Goal: Complete application form: Complete application form

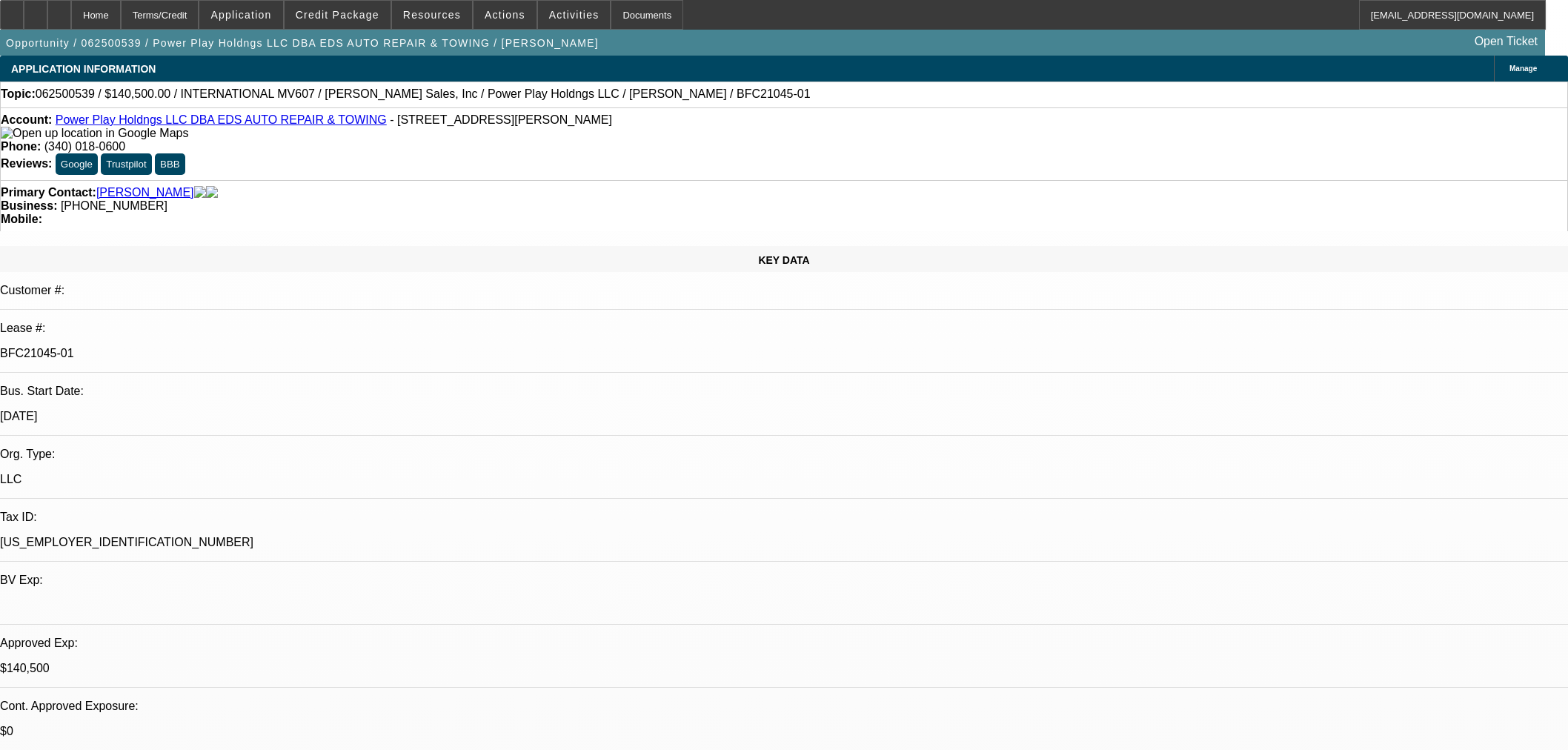
select select "0"
select select "2"
select select "0.1"
select select "4"
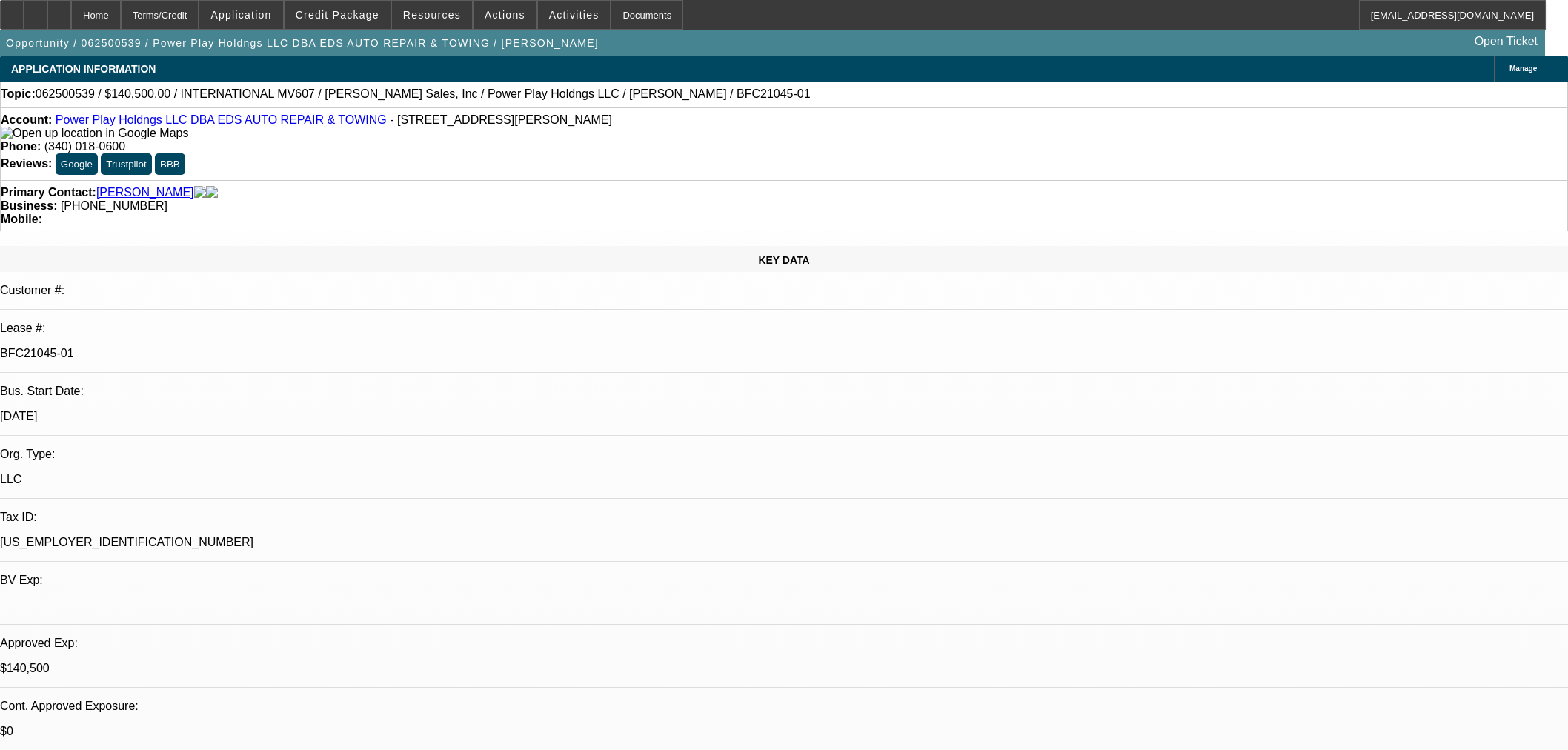
select select "0"
select select "2"
select select "0.1"
select select "4"
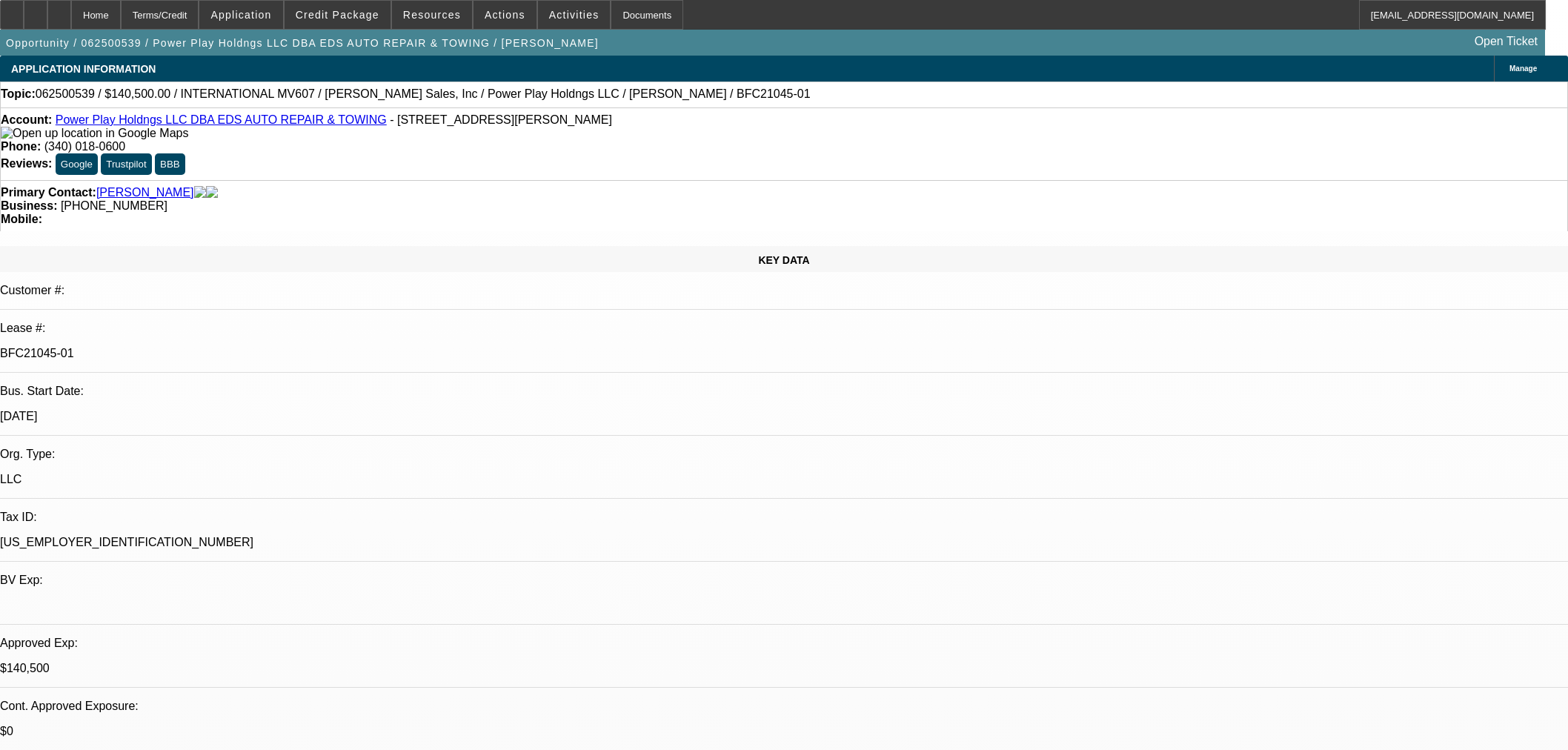
select select "0.1"
select select "2"
select select "0.1"
select select "4"
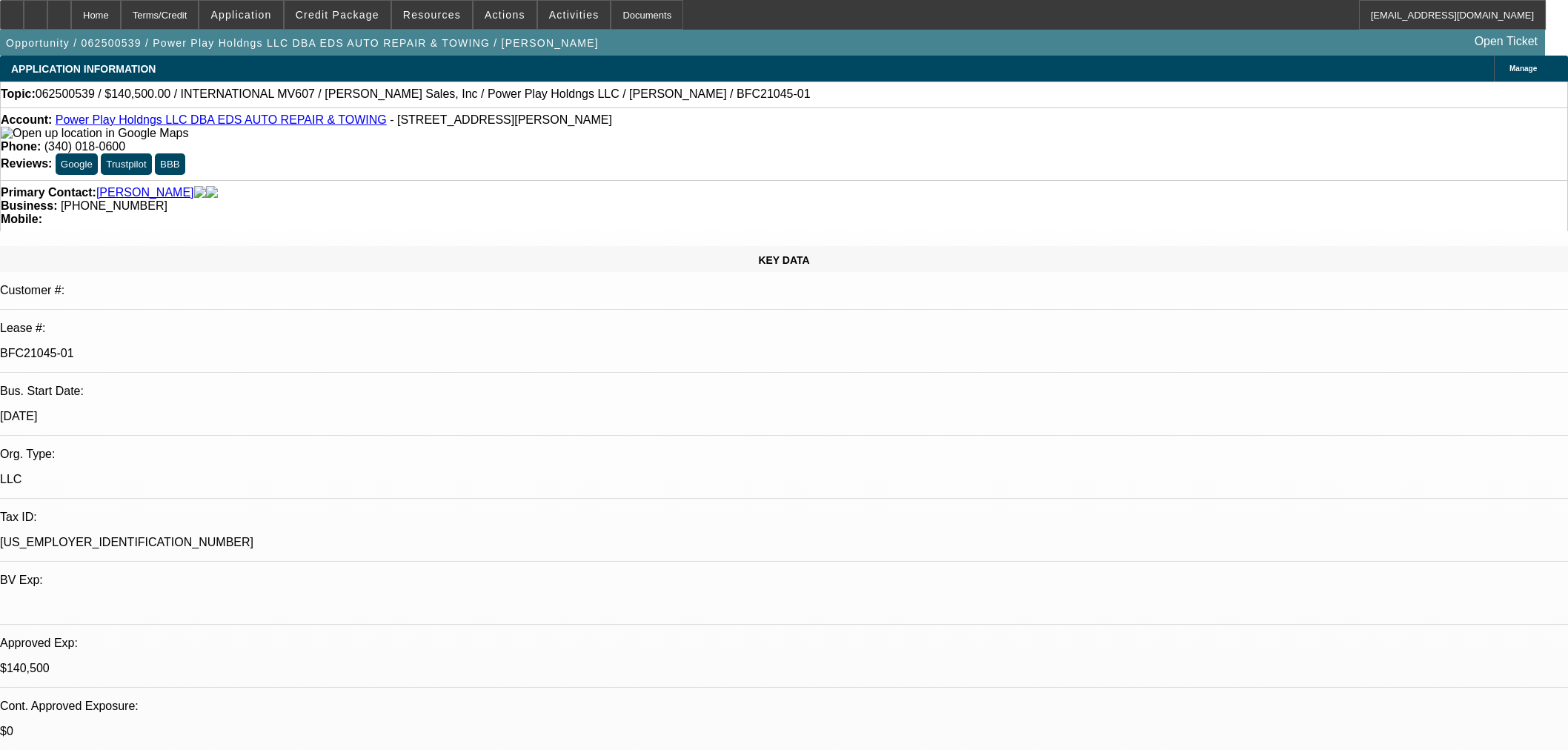
select select "2"
select select "0.1"
select select "4"
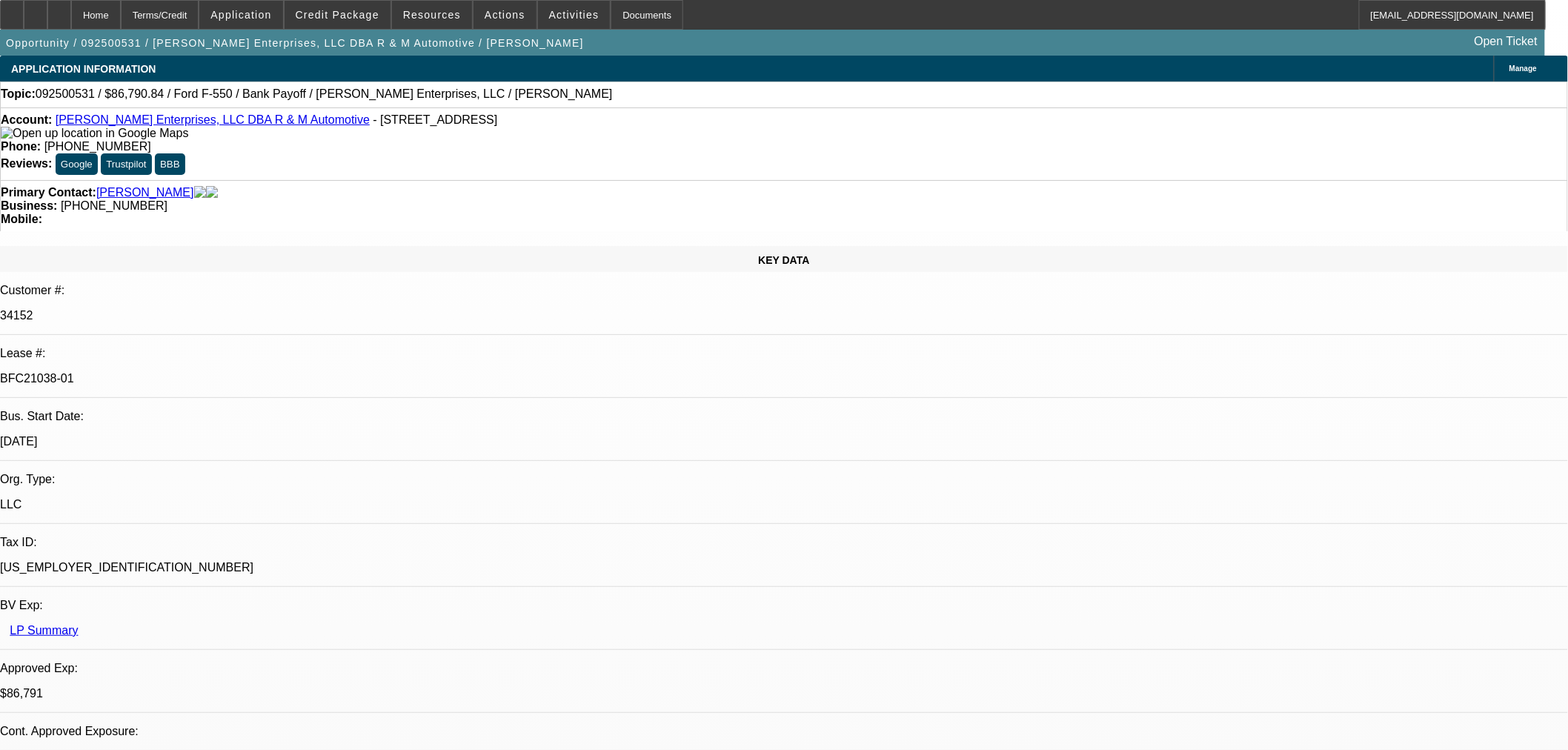
select select "0"
select select "2"
select select "0"
select select "6"
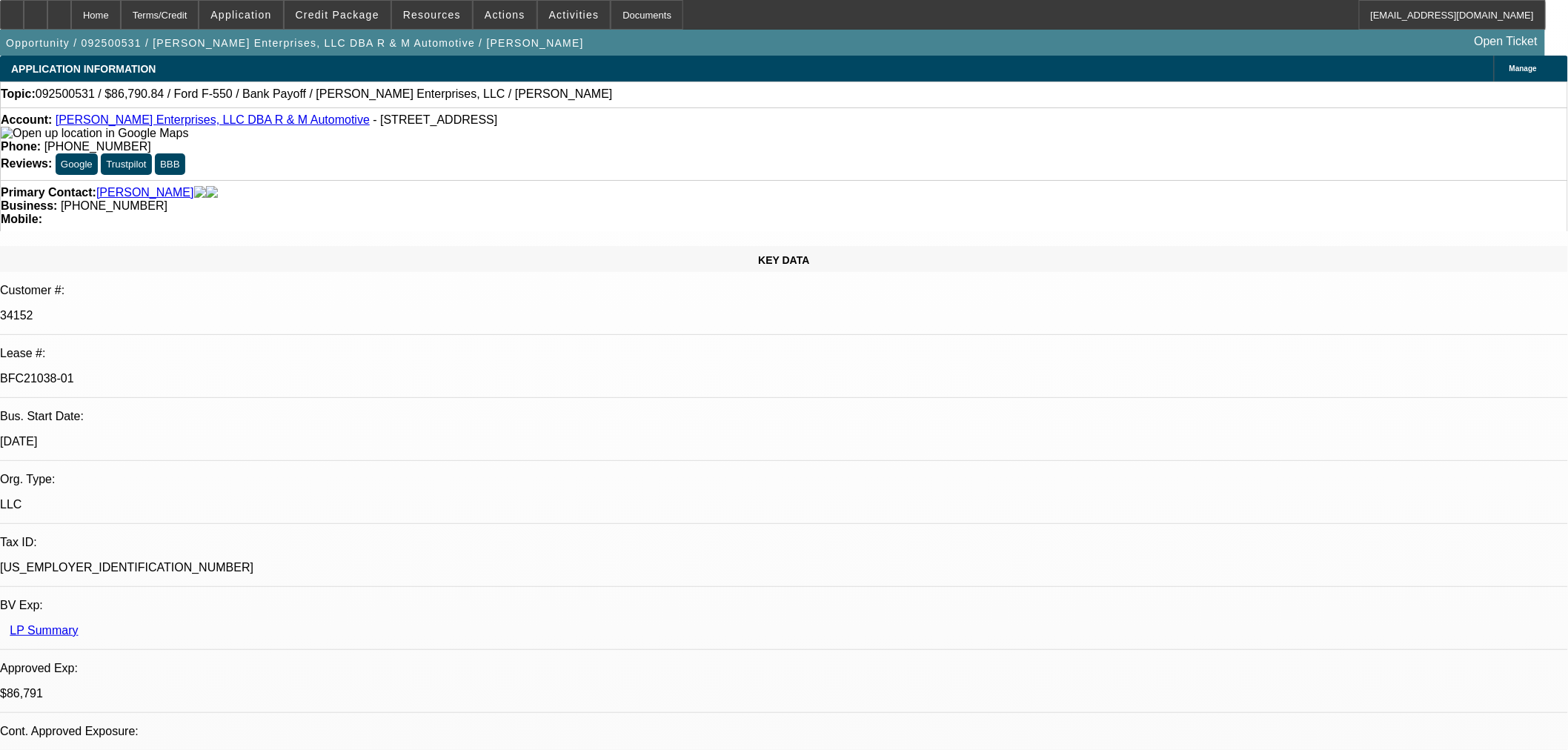
select select "0"
select select "2"
select select "0"
select select "6"
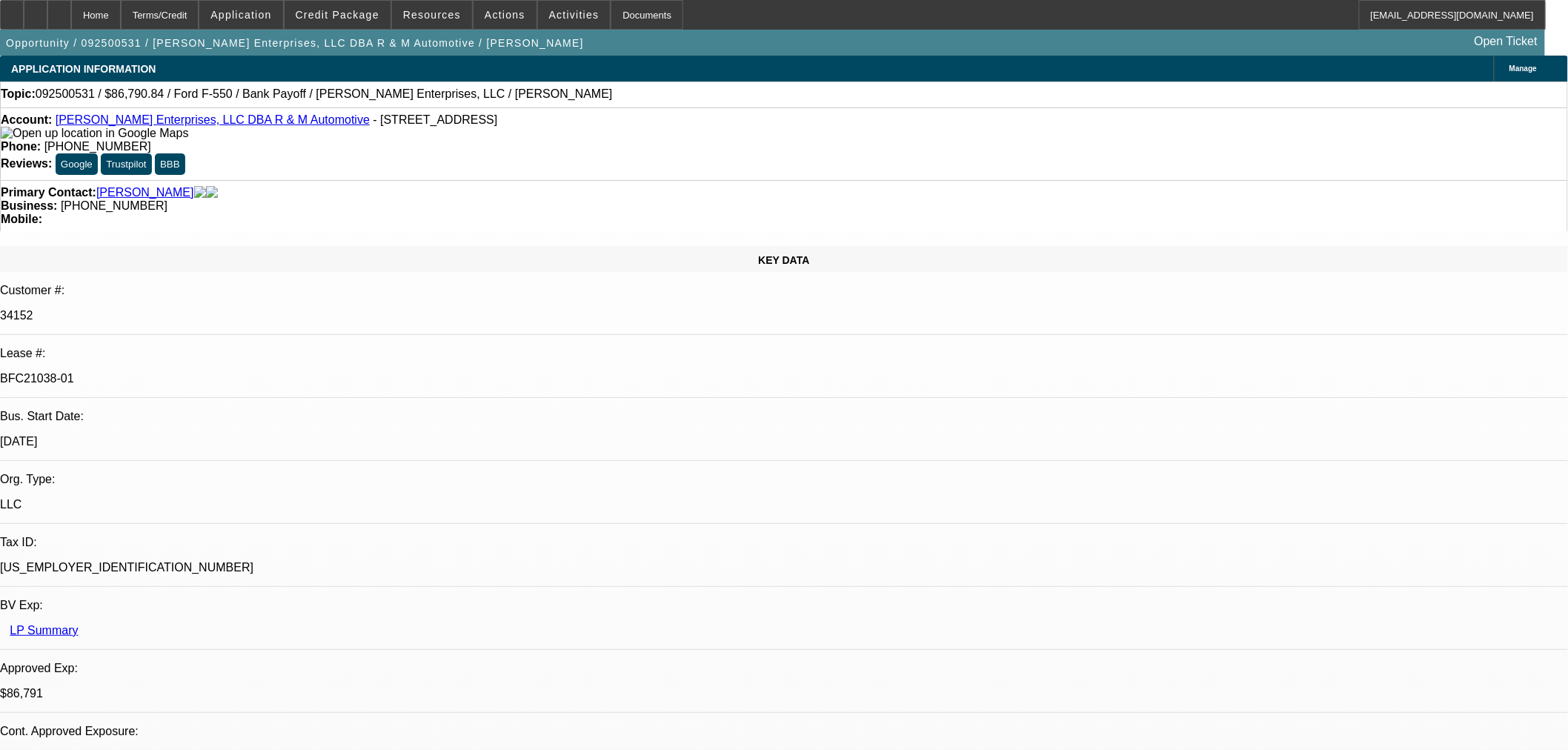
select select "0"
select select "2"
select select "0"
select select "6"
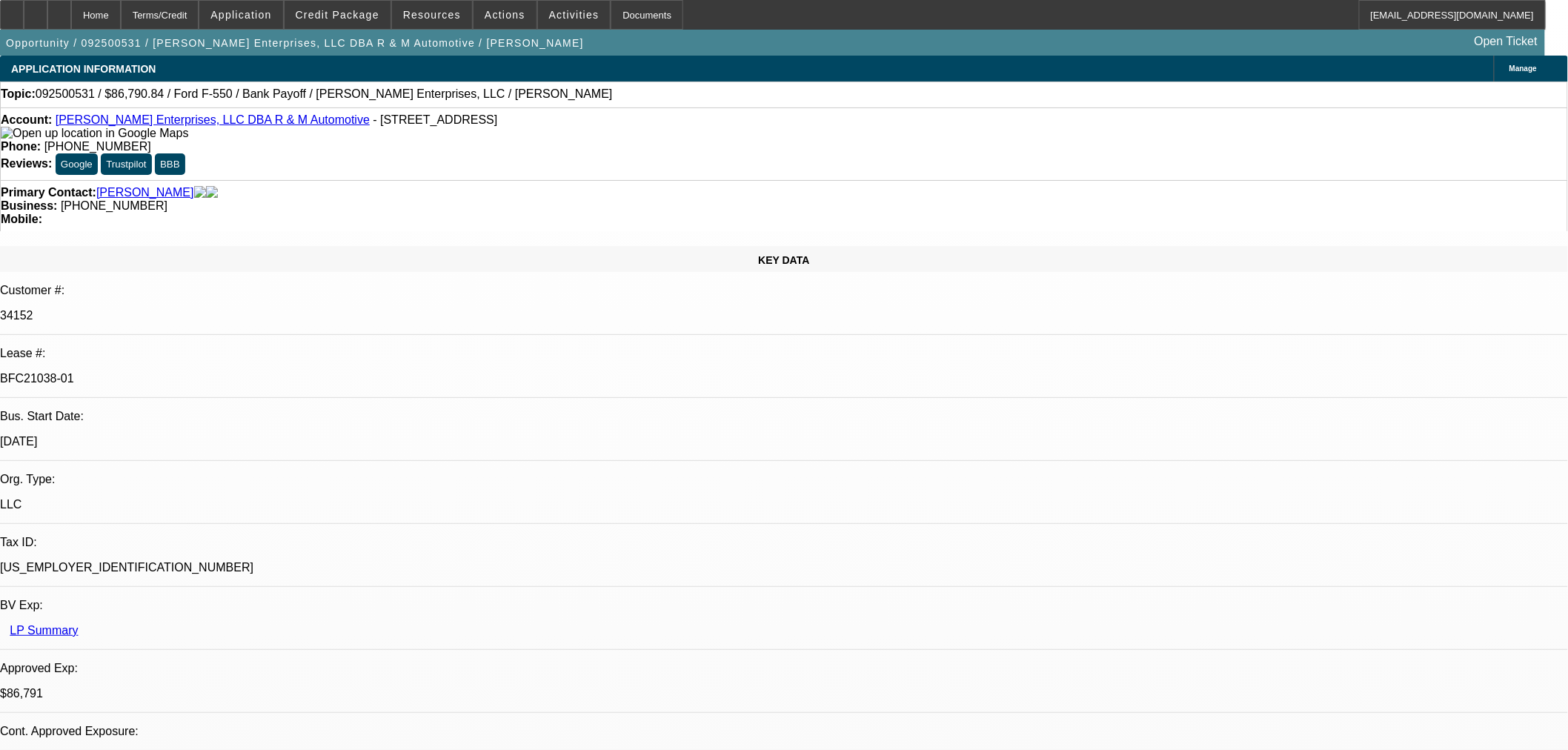
select select "0"
select select "2"
select select "0"
select select "6"
